Goal: Browse casually

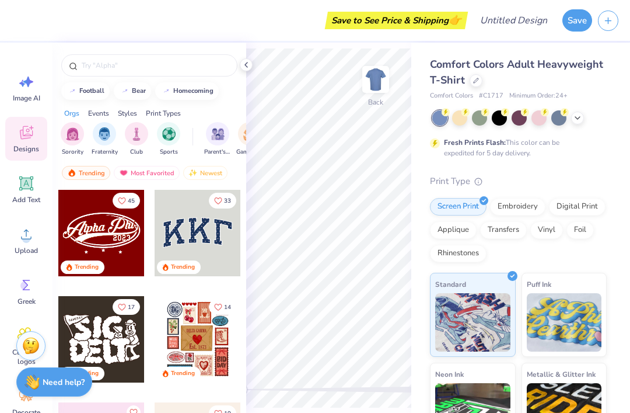
click at [576, 113] on icon at bounding box center [577, 117] width 9 height 9
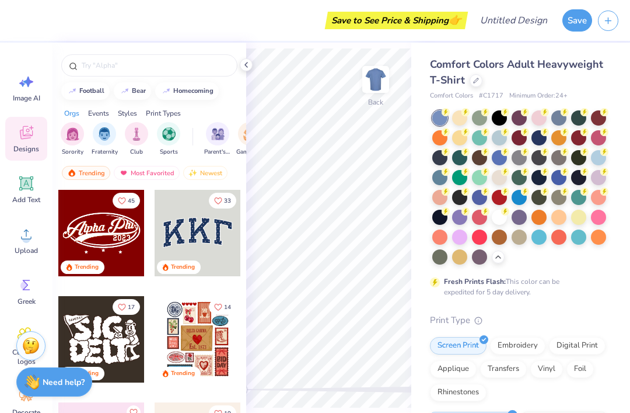
click at [581, 134] on div at bounding box center [578, 137] width 15 height 15
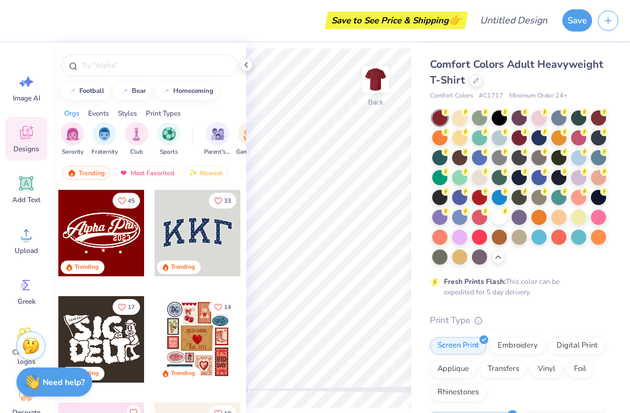
click at [605, 110] on icon at bounding box center [605, 112] width 4 height 6
click at [441, 116] on div at bounding box center [439, 117] width 15 height 15
click at [502, 137] on div at bounding box center [499, 137] width 15 height 15
click at [479, 215] on div at bounding box center [479, 216] width 15 height 15
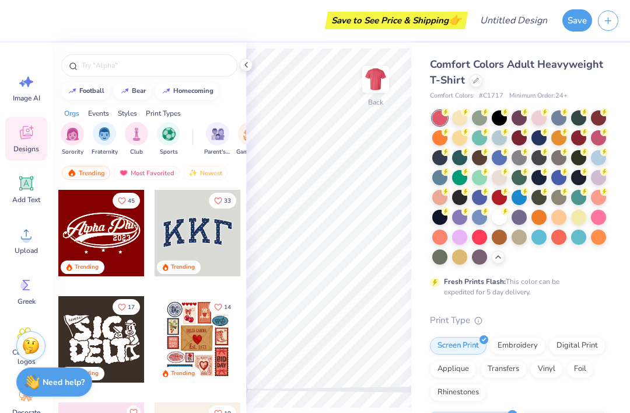
click at [481, 199] on div at bounding box center [479, 197] width 15 height 15
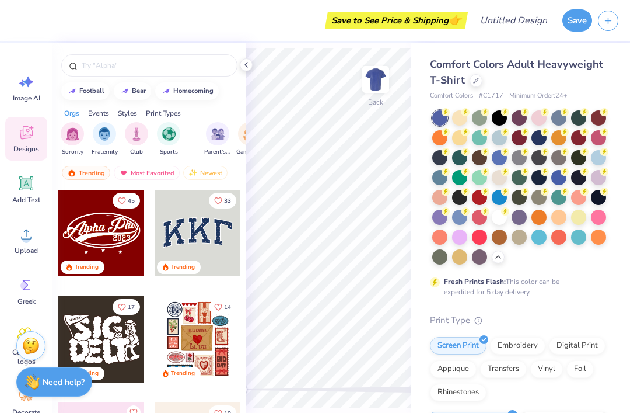
click at [477, 195] on div at bounding box center [479, 197] width 15 height 15
click at [557, 232] on div at bounding box center [558, 236] width 15 height 15
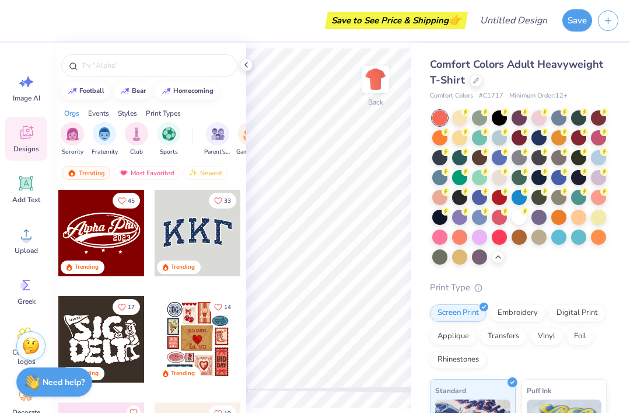
click at [597, 216] on div at bounding box center [598, 216] width 15 height 15
click at [457, 123] on div at bounding box center [459, 117] width 15 height 15
